Goal: Task Accomplishment & Management: Complete application form

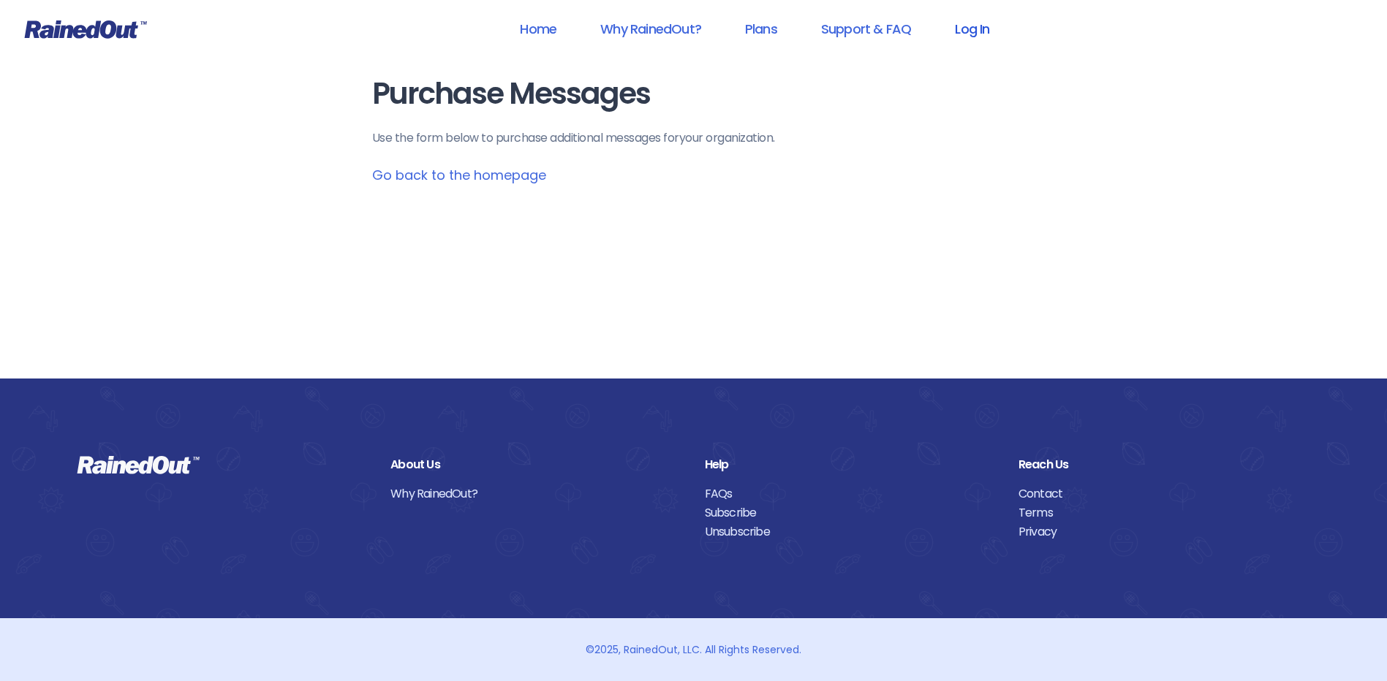
click at [970, 34] on link "Log In" at bounding box center [972, 28] width 72 height 33
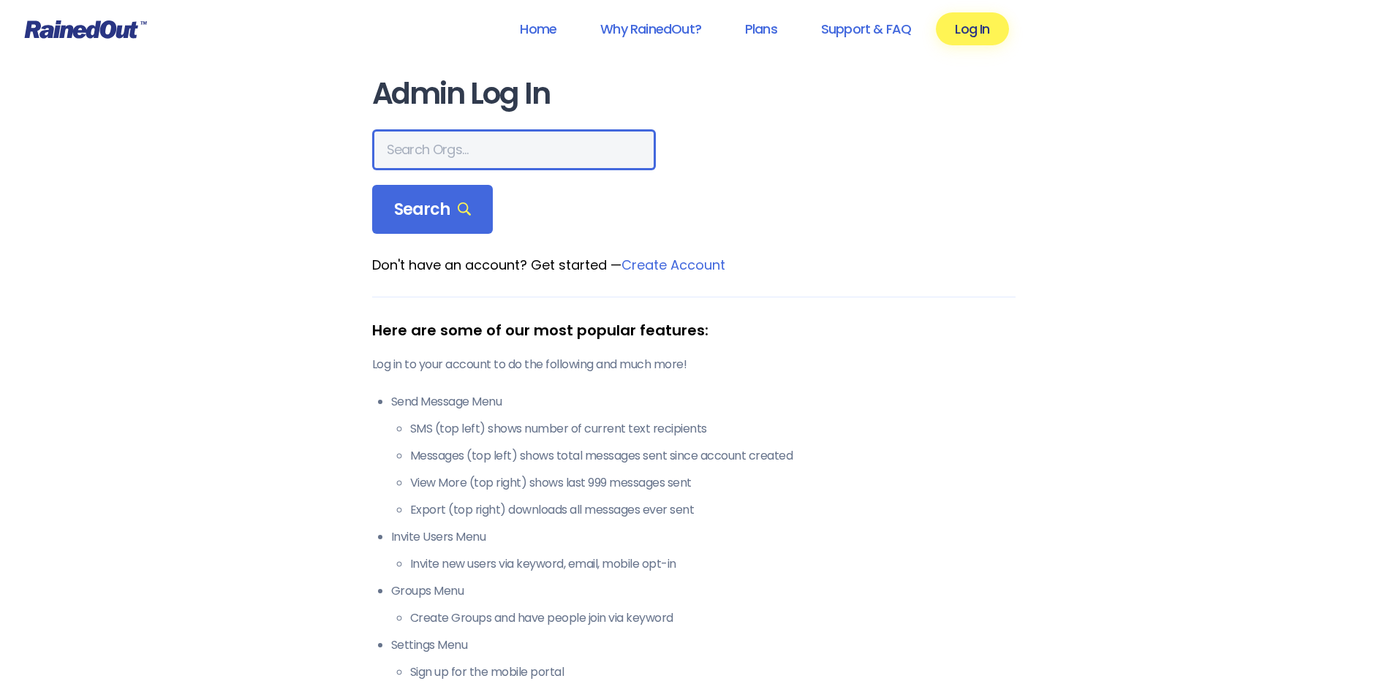
click at [516, 154] on input "text" at bounding box center [514, 149] width 284 height 41
type input "[PERSON_NAME]"
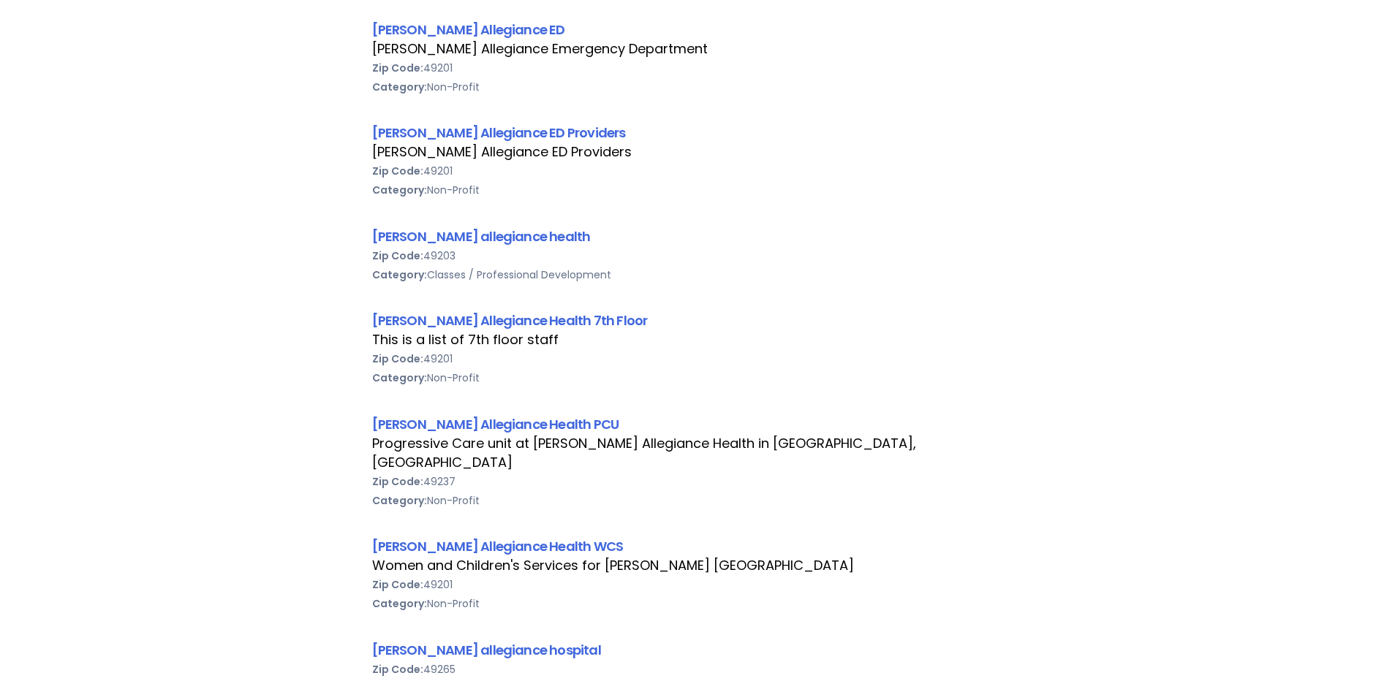
scroll to position [585, 0]
click at [497, 537] on link "[PERSON_NAME] Allegiance Health WCS" at bounding box center [497, 546] width 251 height 18
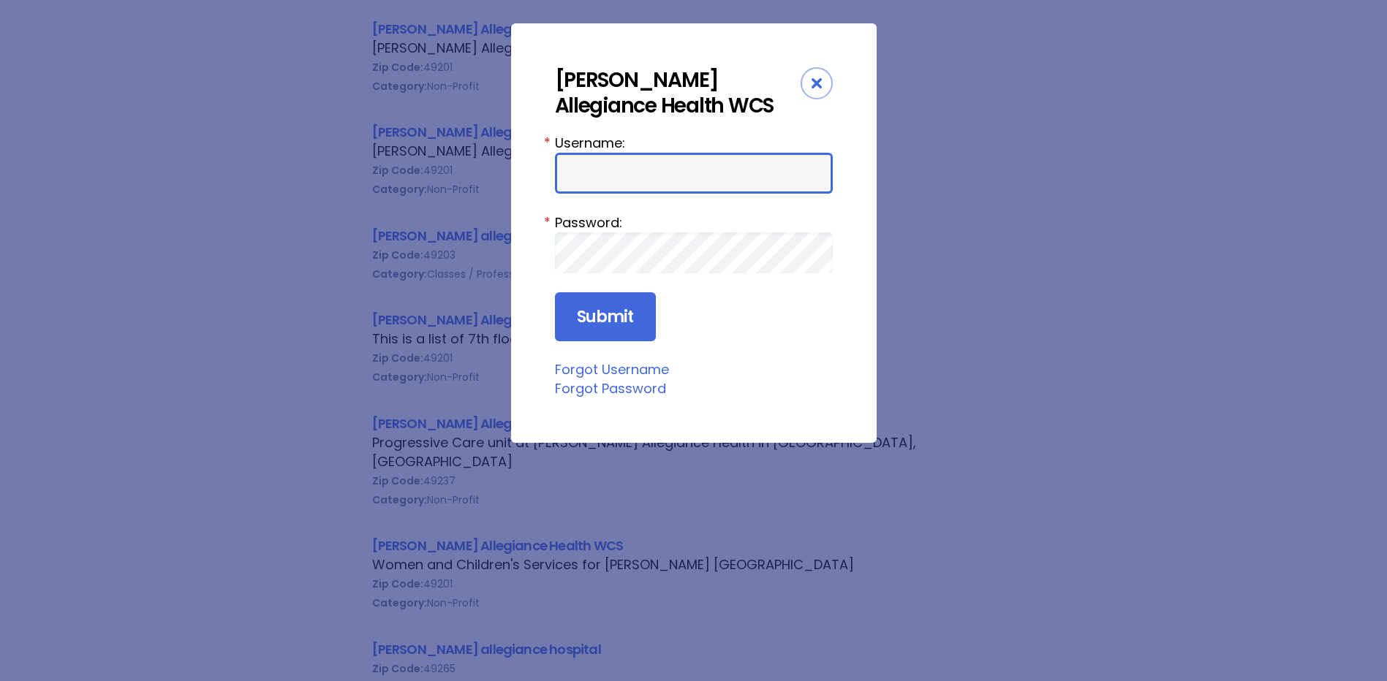
click at [637, 178] on input "Username:" at bounding box center [694, 173] width 278 height 41
type input "choffman"
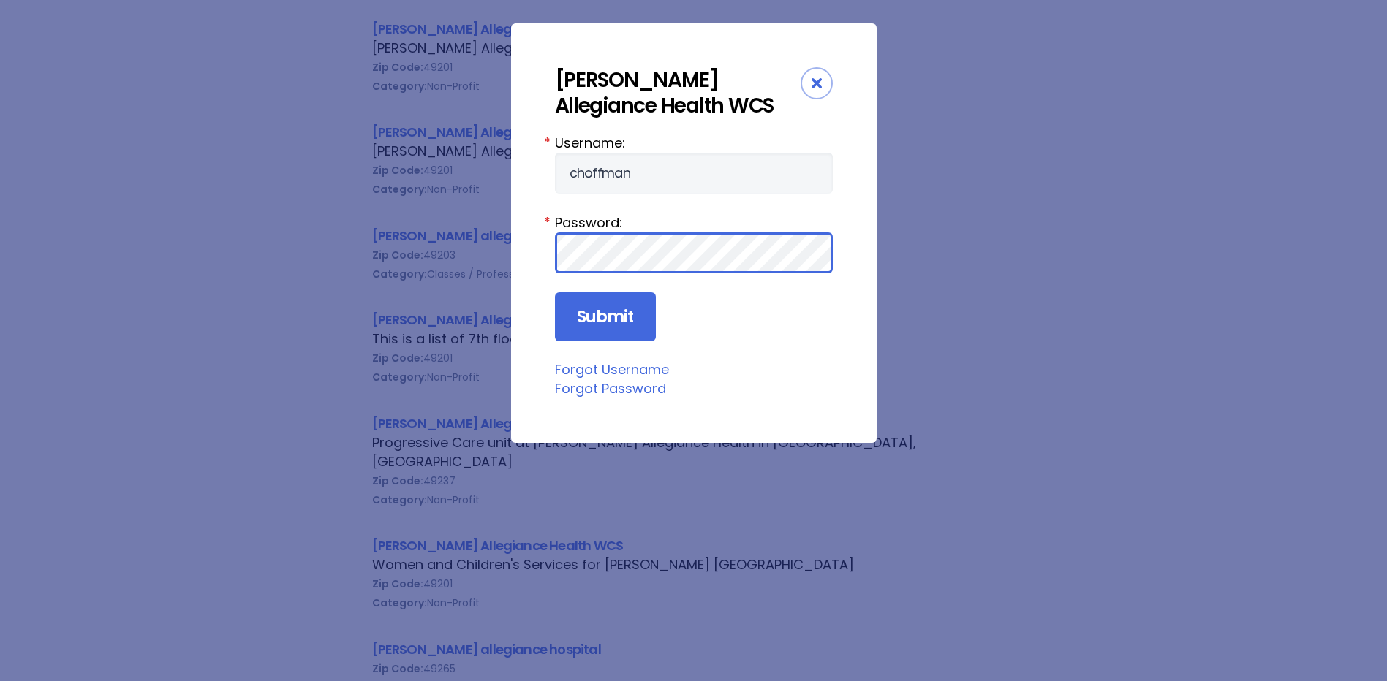
click at [555, 292] on input "Submit" at bounding box center [605, 317] width 101 height 50
